Goal: Task Accomplishment & Management: Use online tool/utility

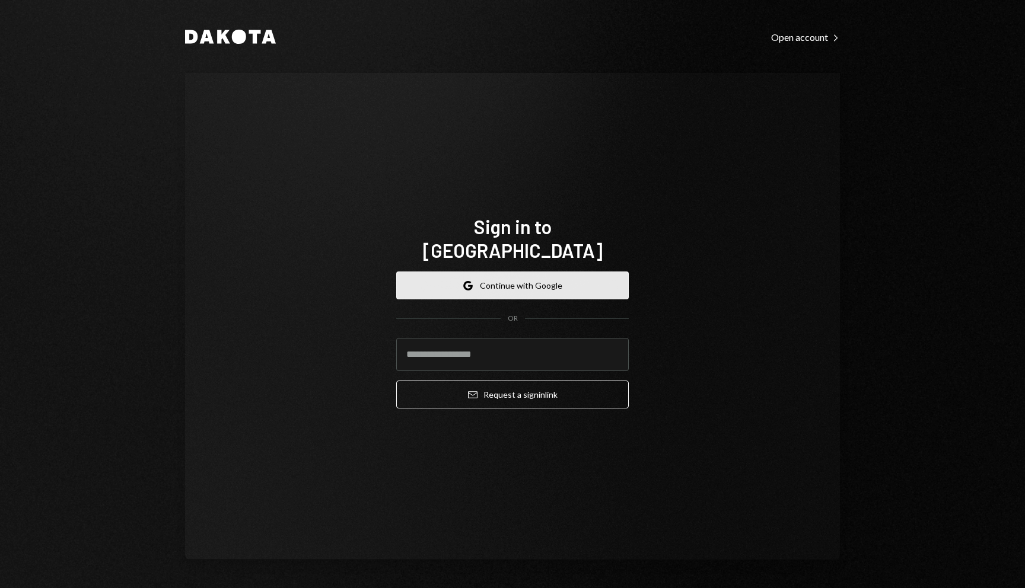
click at [569, 279] on button "Google Continue with Google" at bounding box center [512, 286] width 233 height 28
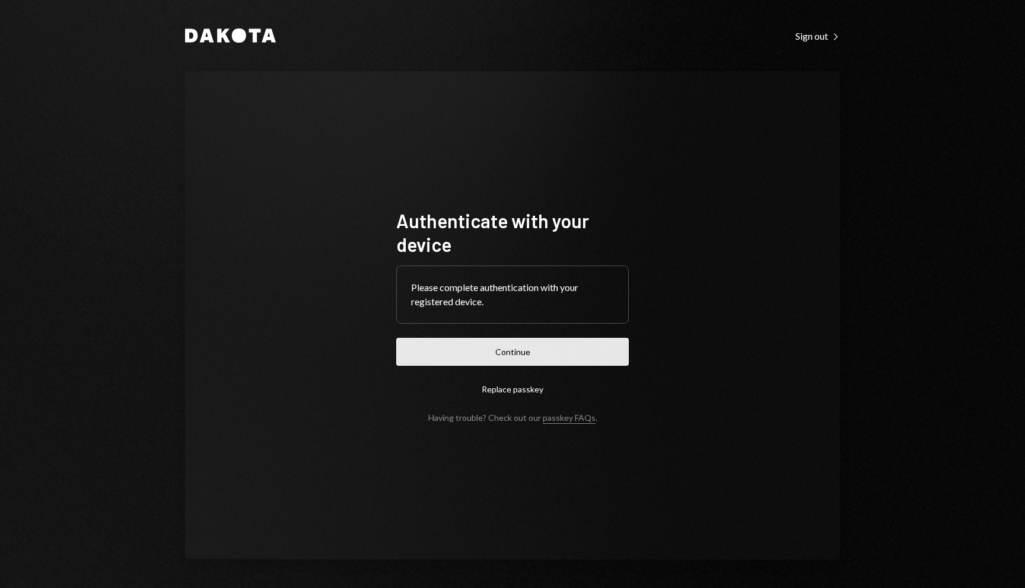
click at [569, 353] on button "Continue" at bounding box center [512, 352] width 233 height 28
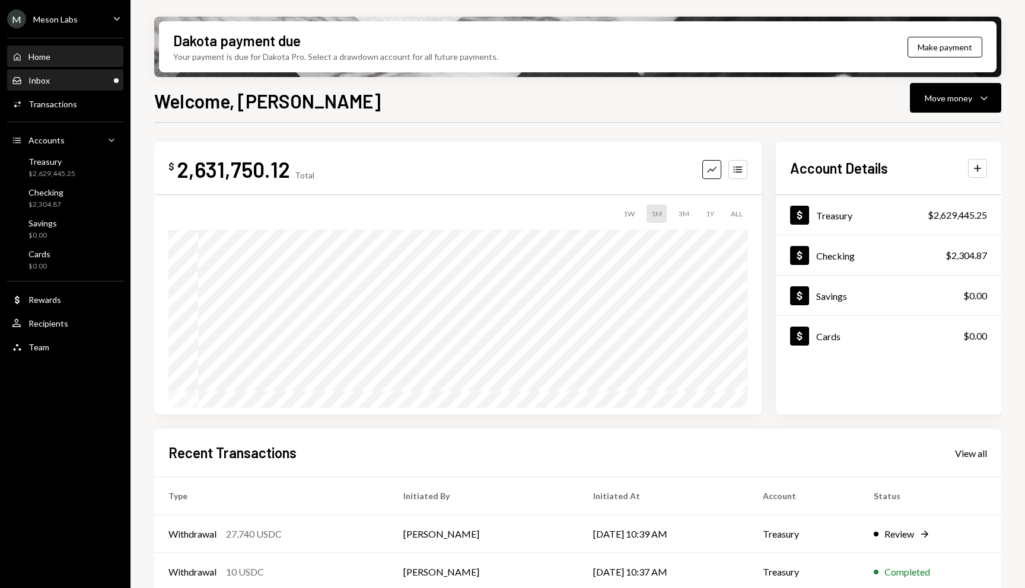
click at [93, 81] on div "Inbox Inbox" at bounding box center [65, 80] width 107 height 11
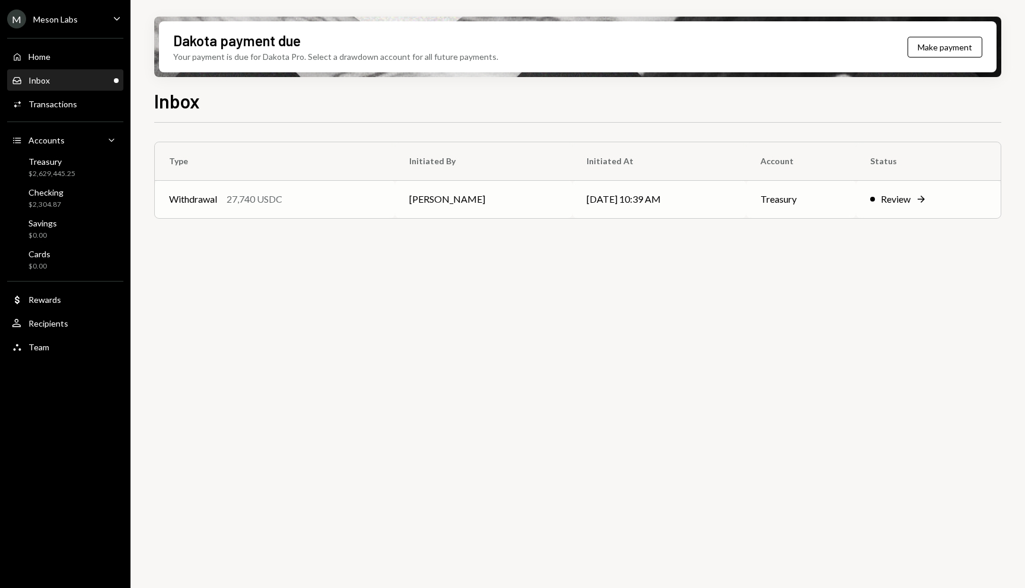
click at [901, 196] on div "Review" at bounding box center [896, 199] width 30 height 14
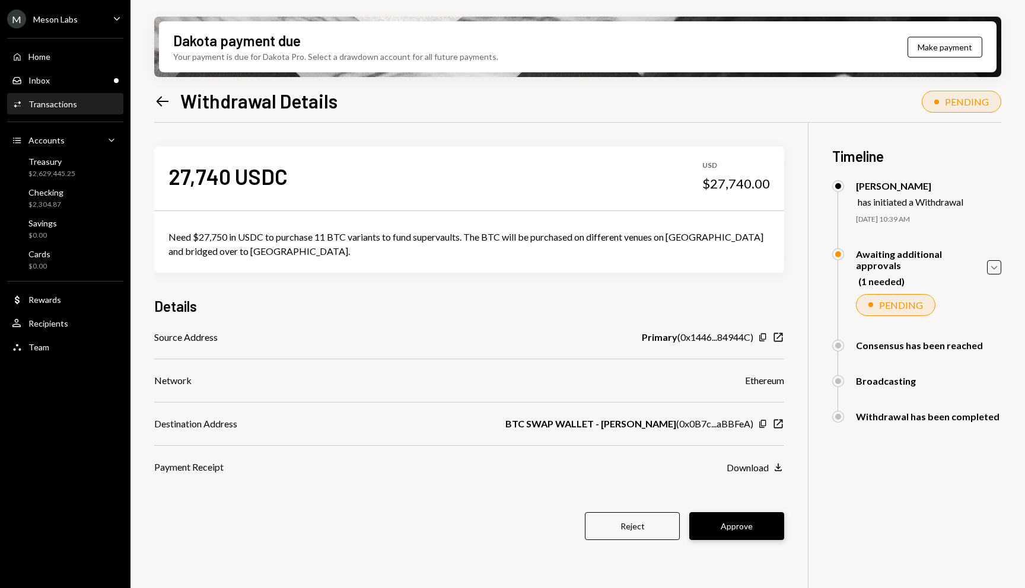
click at [694, 537] on button "Approve" at bounding box center [736, 527] width 95 height 28
